Goal: Task Accomplishment & Management: Use online tool/utility

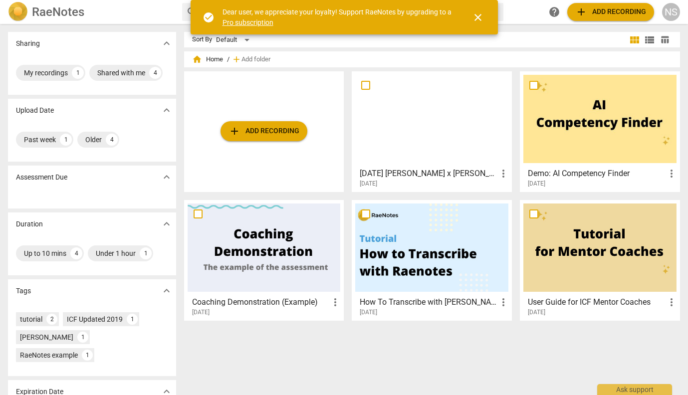
click at [438, 142] on div at bounding box center [431, 119] width 153 height 88
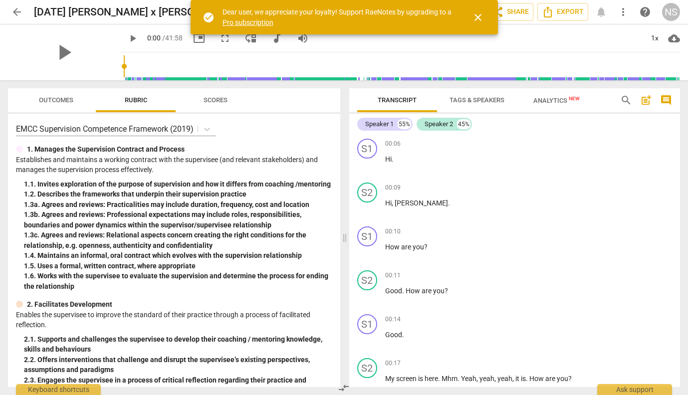
click at [479, 20] on span "close" at bounding box center [478, 17] width 12 height 12
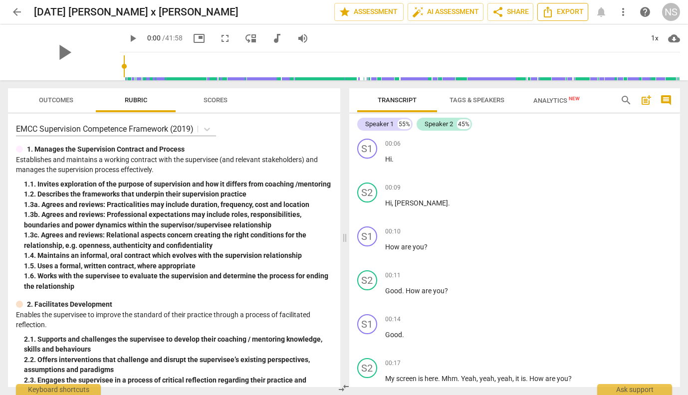
click at [554, 10] on span "Export" at bounding box center [563, 12] width 42 height 12
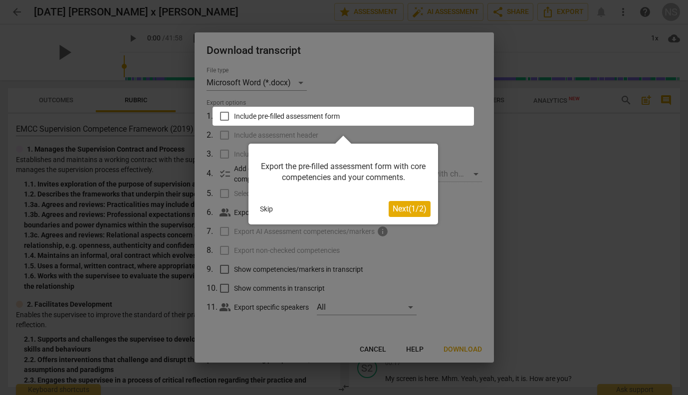
click at [400, 211] on span "Next ( 1 / 2 )" at bounding box center [410, 208] width 34 height 9
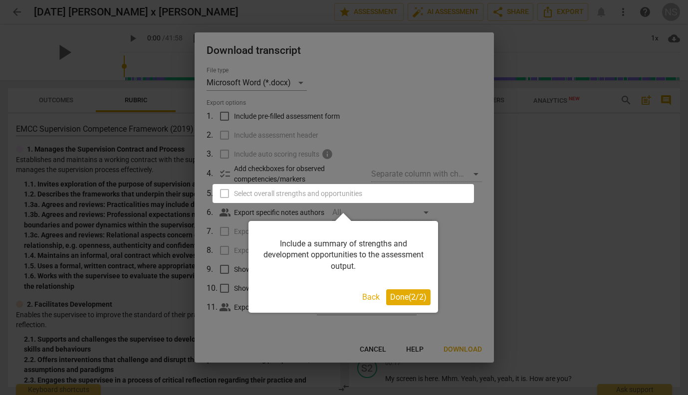
click at [406, 299] on span "Done ( 2 / 2 )" at bounding box center [408, 297] width 36 height 9
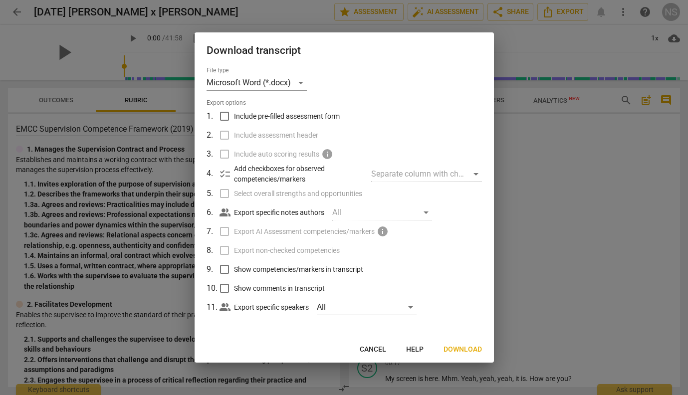
click at [461, 349] on span "Download" at bounding box center [463, 350] width 38 height 10
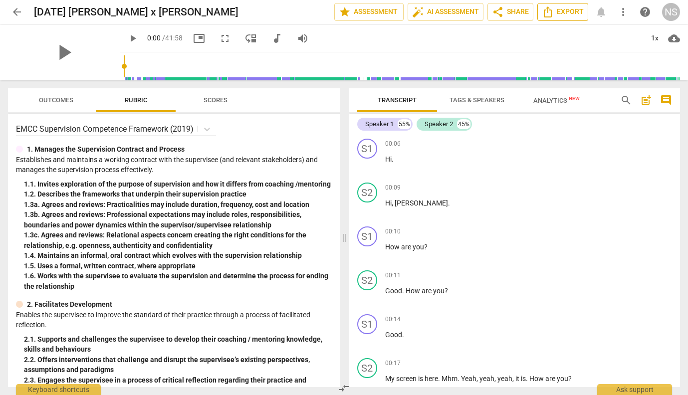
click at [542, 13] on button "Export" at bounding box center [563, 12] width 51 height 18
